Goal: Information Seeking & Learning: Learn about a topic

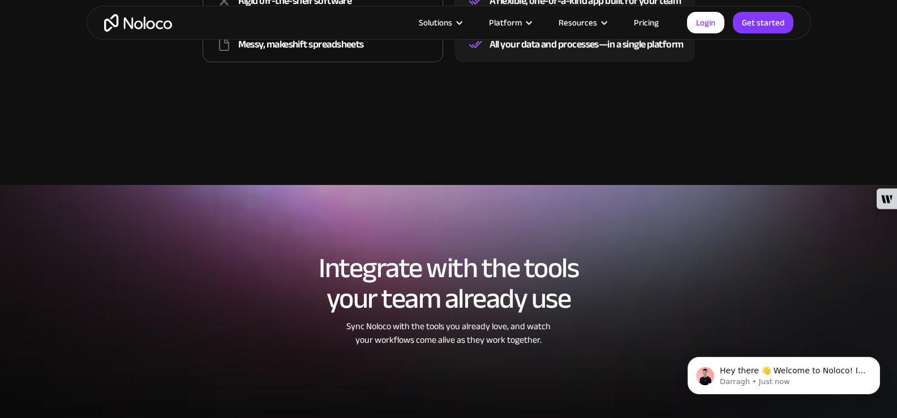
scroll to position [1811, 0]
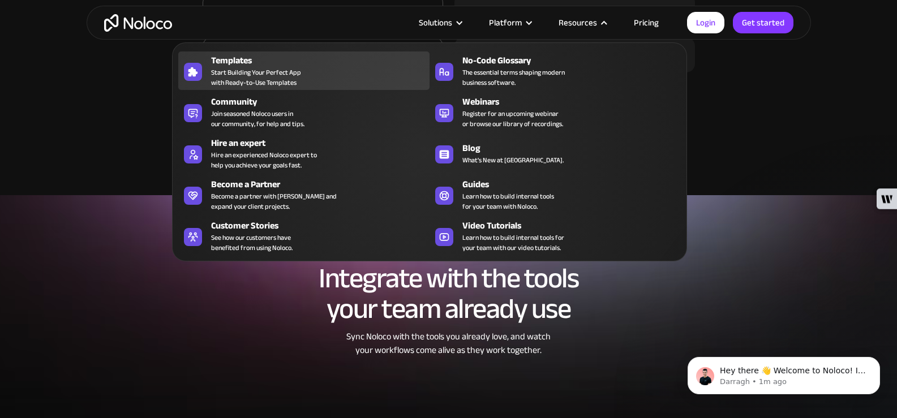
click at [243, 72] on span "Start Building Your Perfect App with Ready-to-Use Templates" at bounding box center [256, 77] width 90 height 20
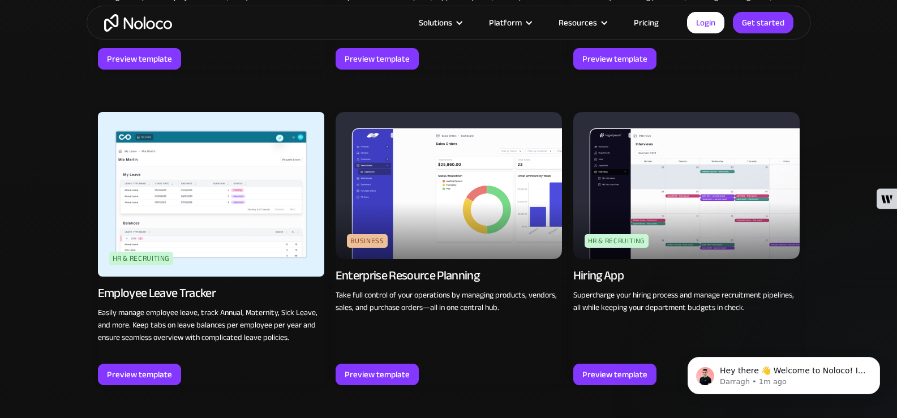
scroll to position [1358, 0]
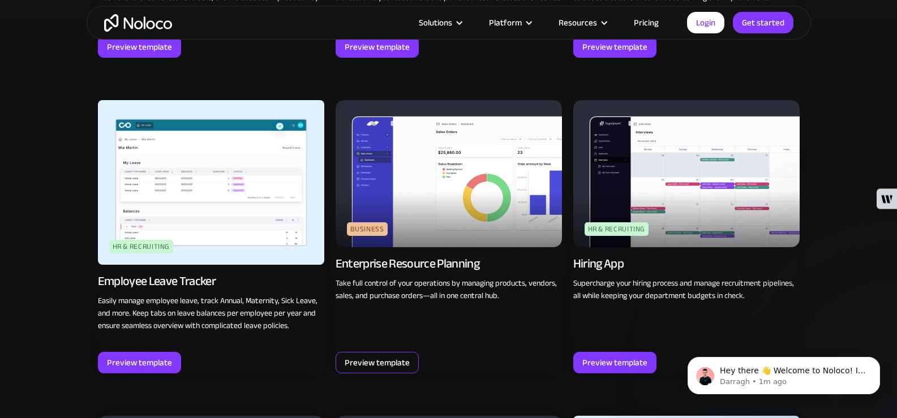
click at [356, 364] on div "Preview template" at bounding box center [377, 362] width 65 height 15
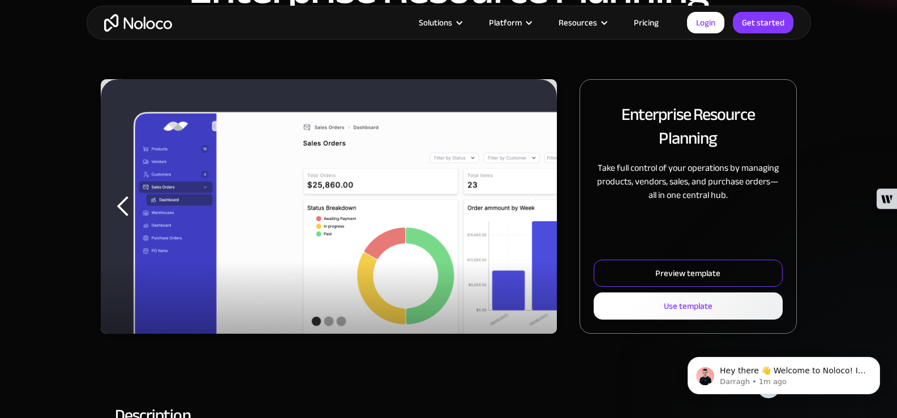
click at [677, 278] on div "Preview template" at bounding box center [687, 273] width 65 height 15
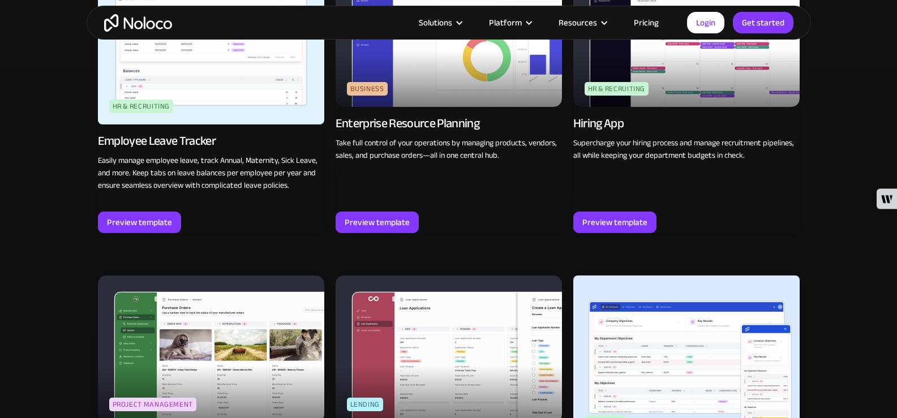
scroll to position [1586, 0]
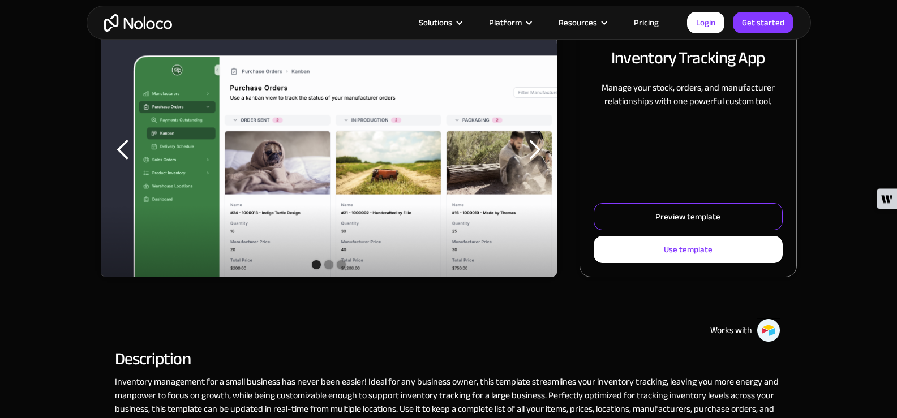
click at [658, 217] on div "Preview template" at bounding box center [687, 216] width 65 height 15
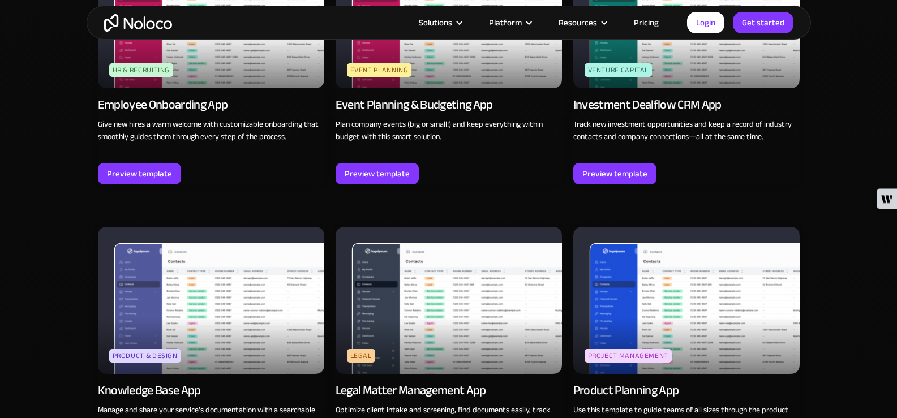
scroll to position [2831, 0]
